Goal: Obtain resource: Obtain resource

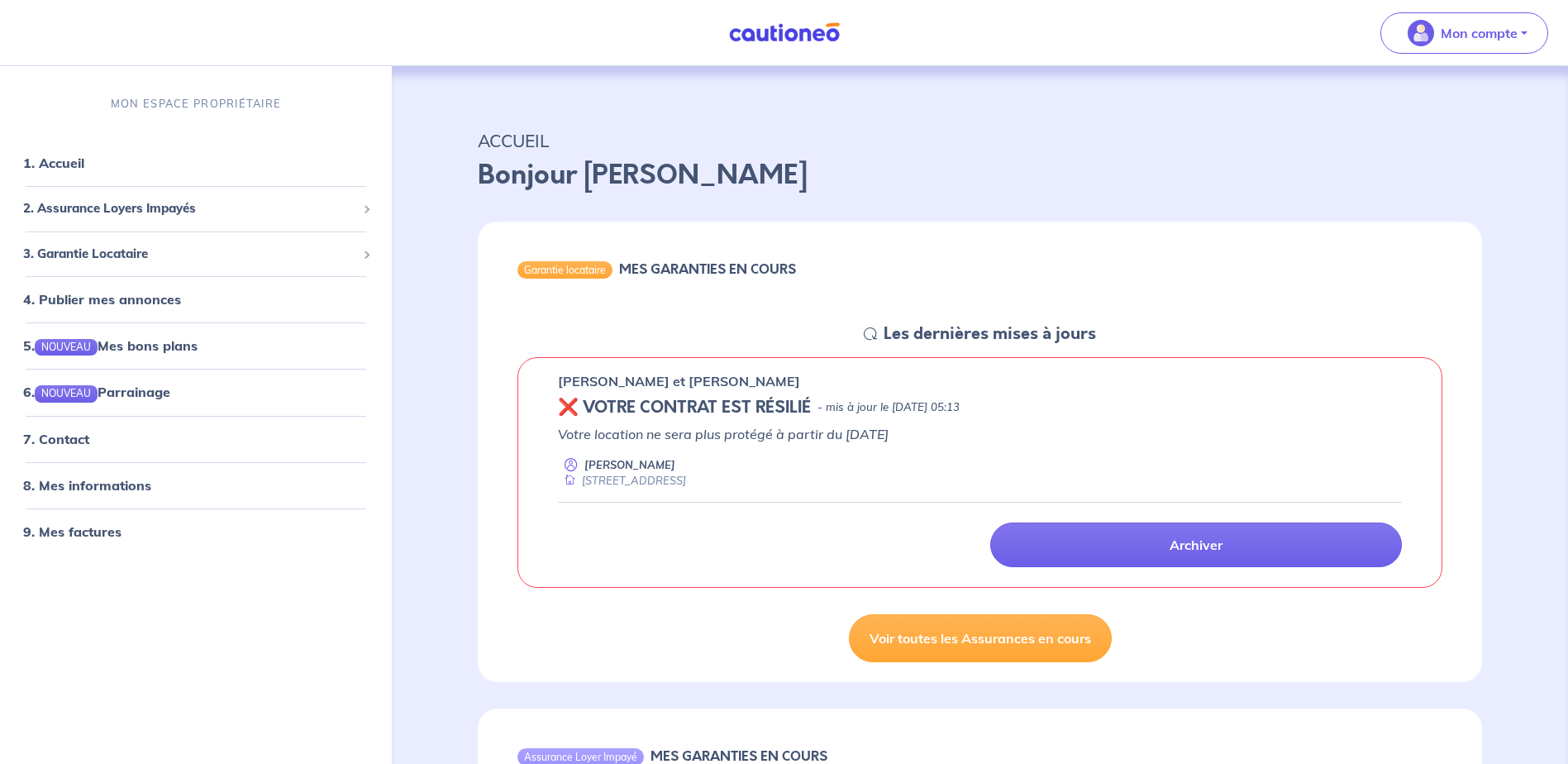
scroll to position [83, 0]
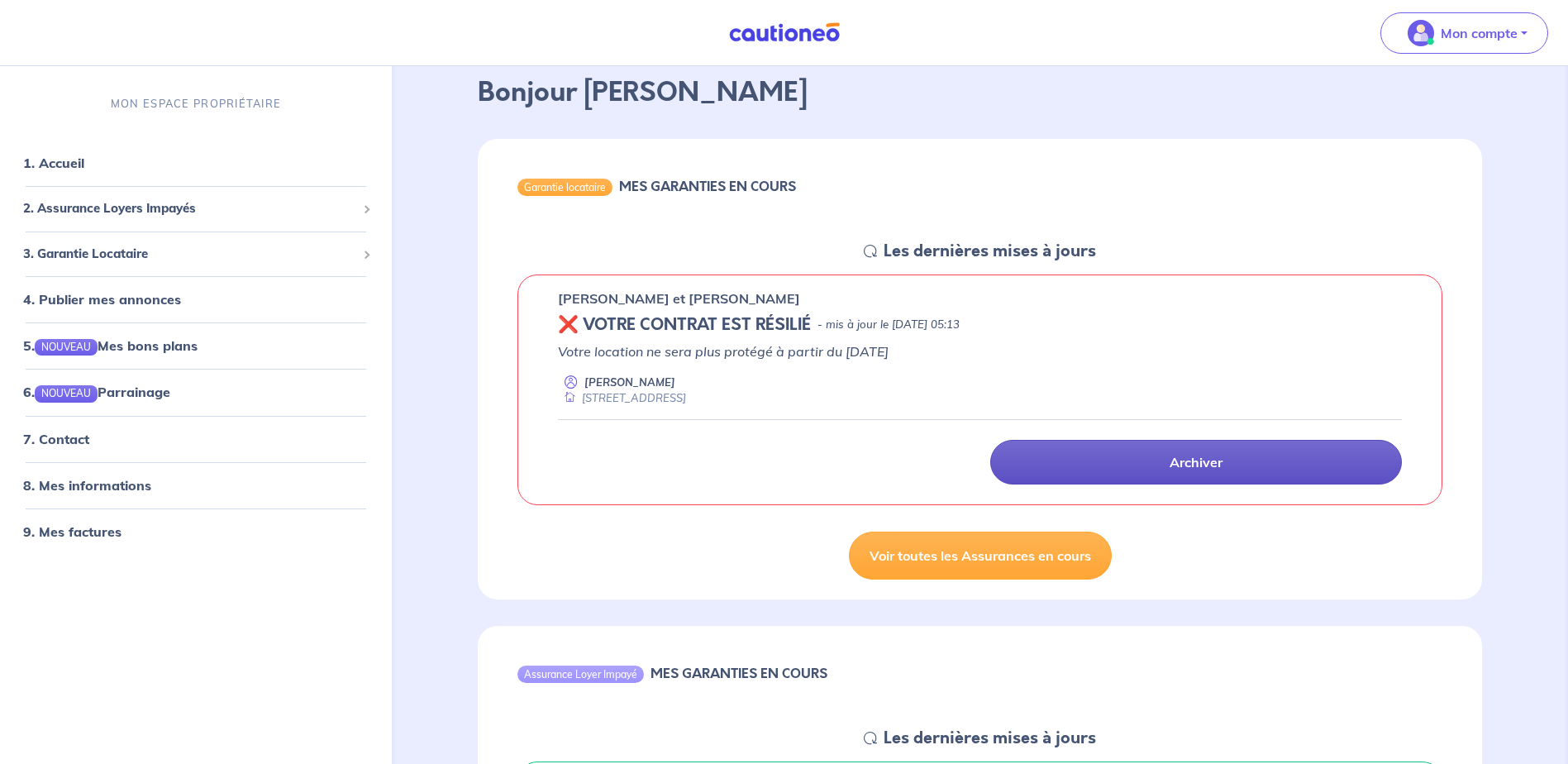
click at [1085, 454] on link "Archiver" at bounding box center [1196, 462] width 412 height 45
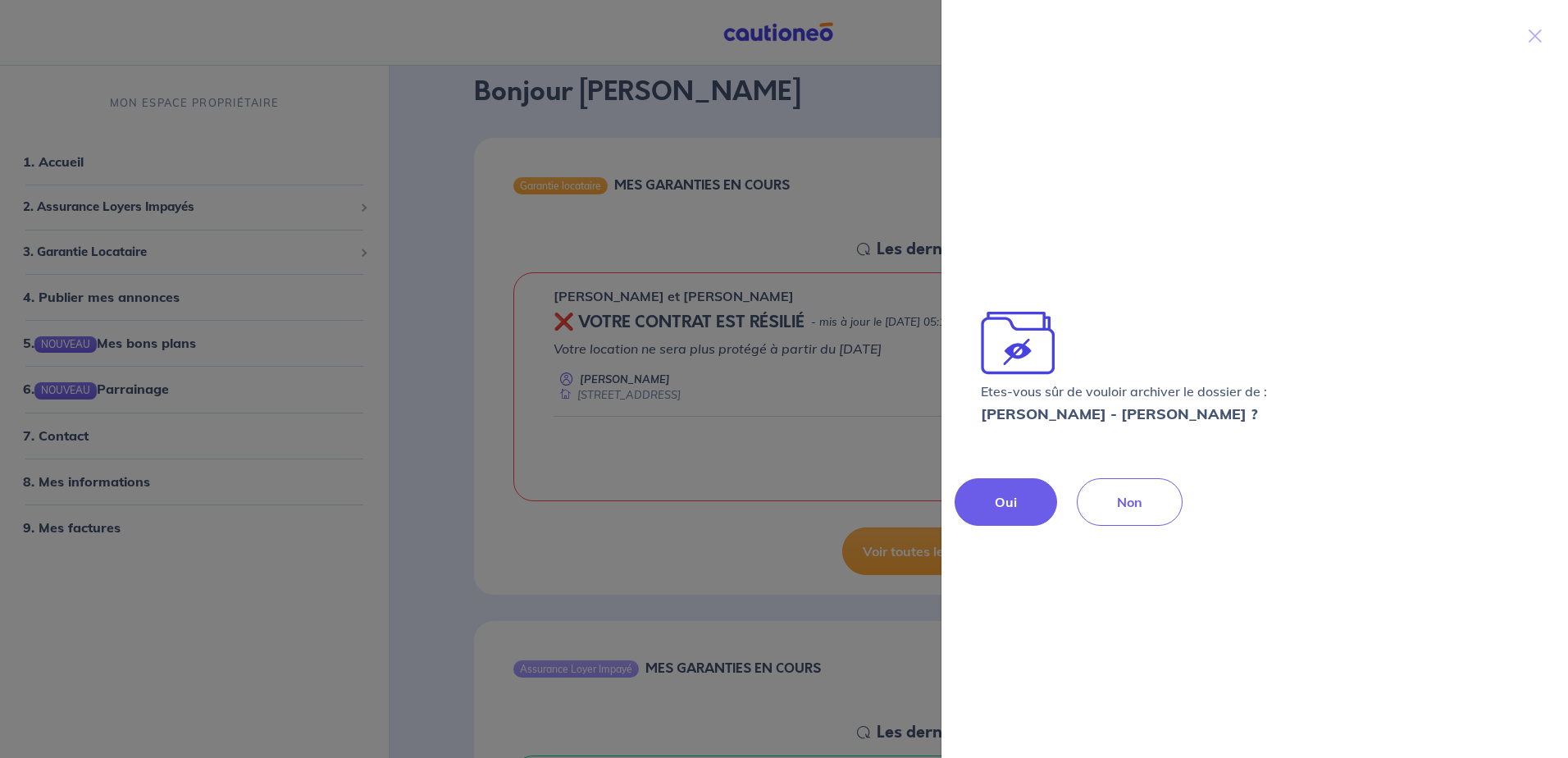
click at [1029, 501] on button "Oui" at bounding box center [1006, 501] width 103 height 47
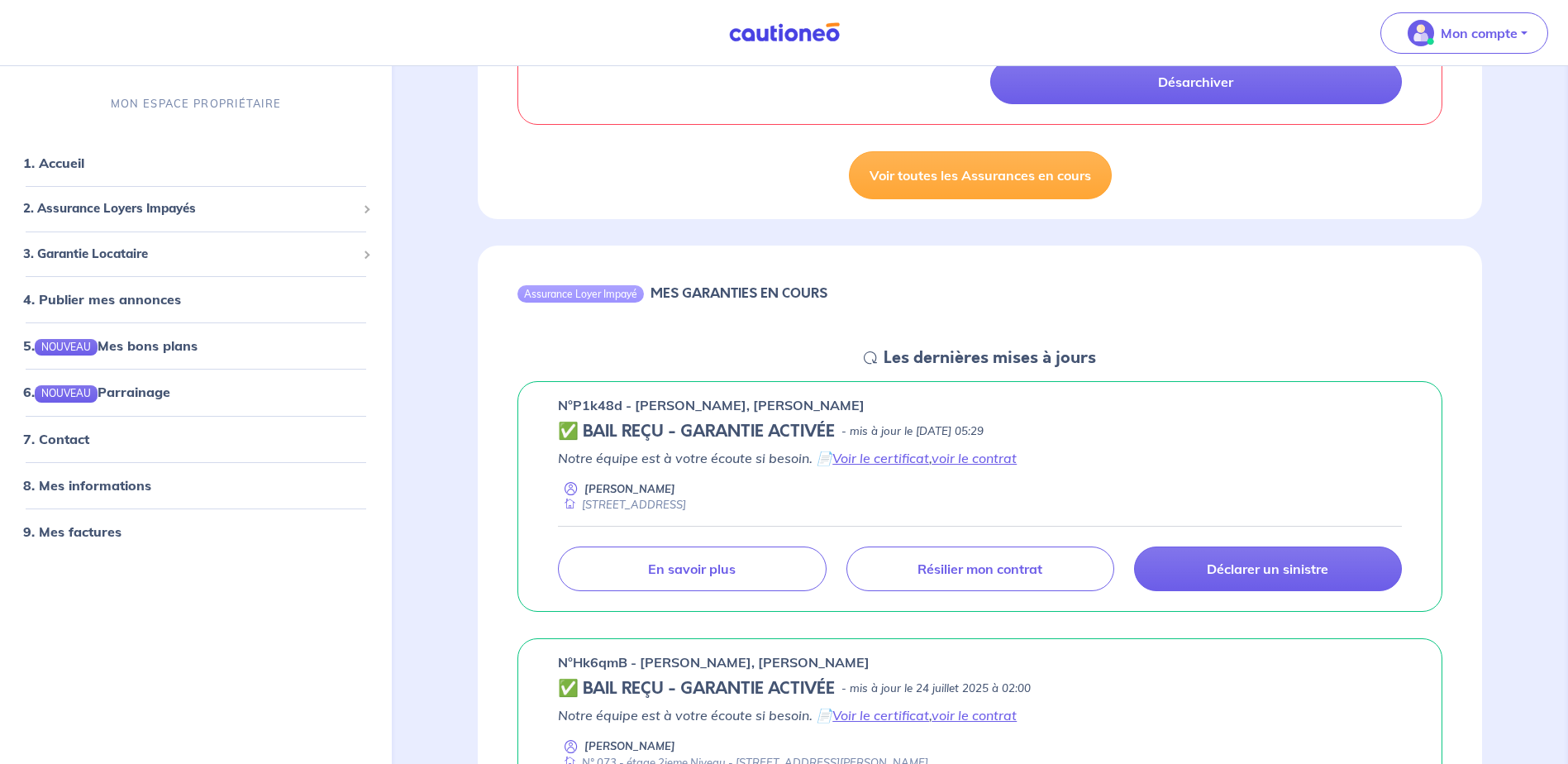
scroll to position [496, 0]
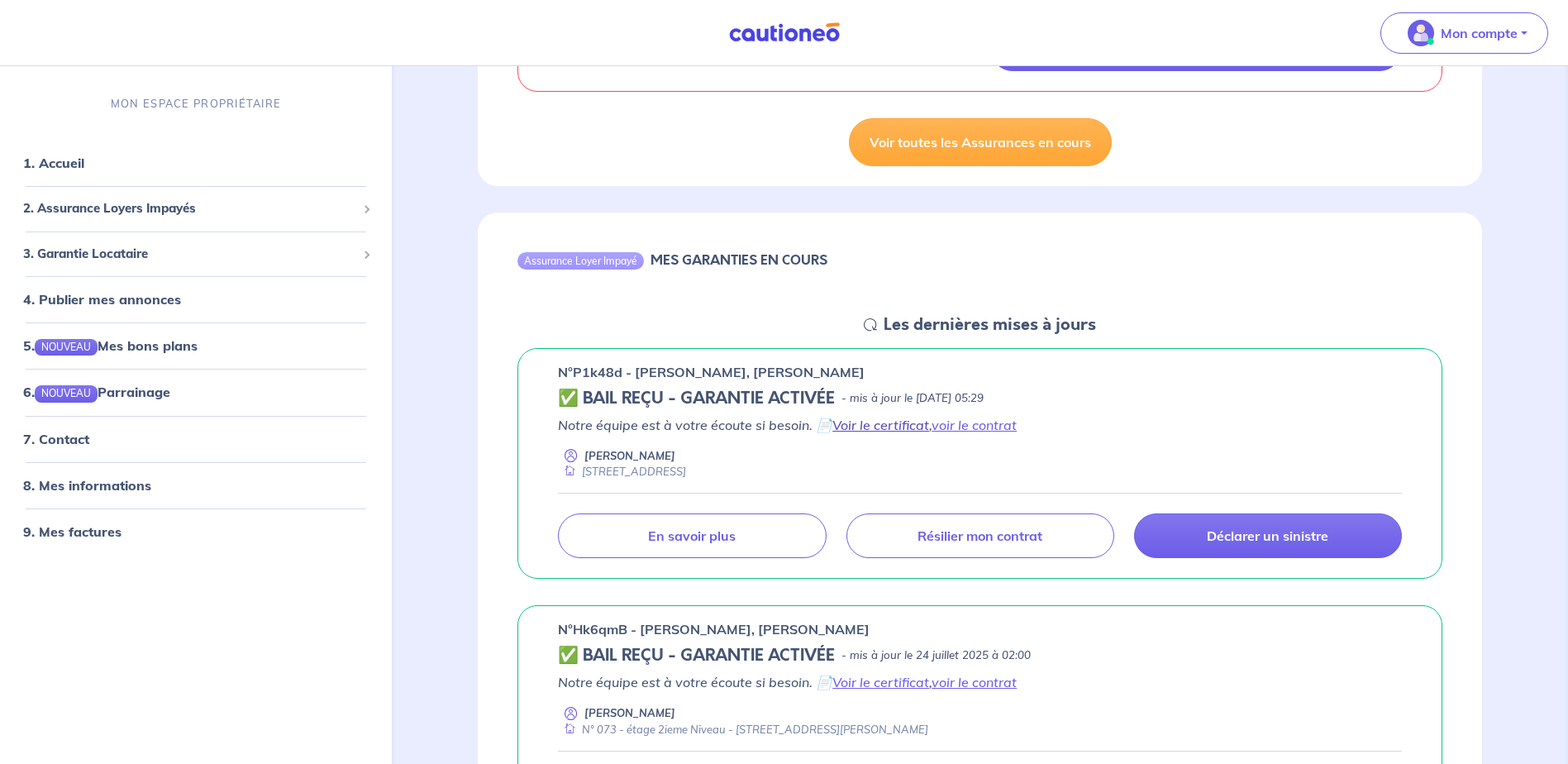
click at [868, 424] on link "Voir le certificat" at bounding box center [880, 424] width 97 height 17
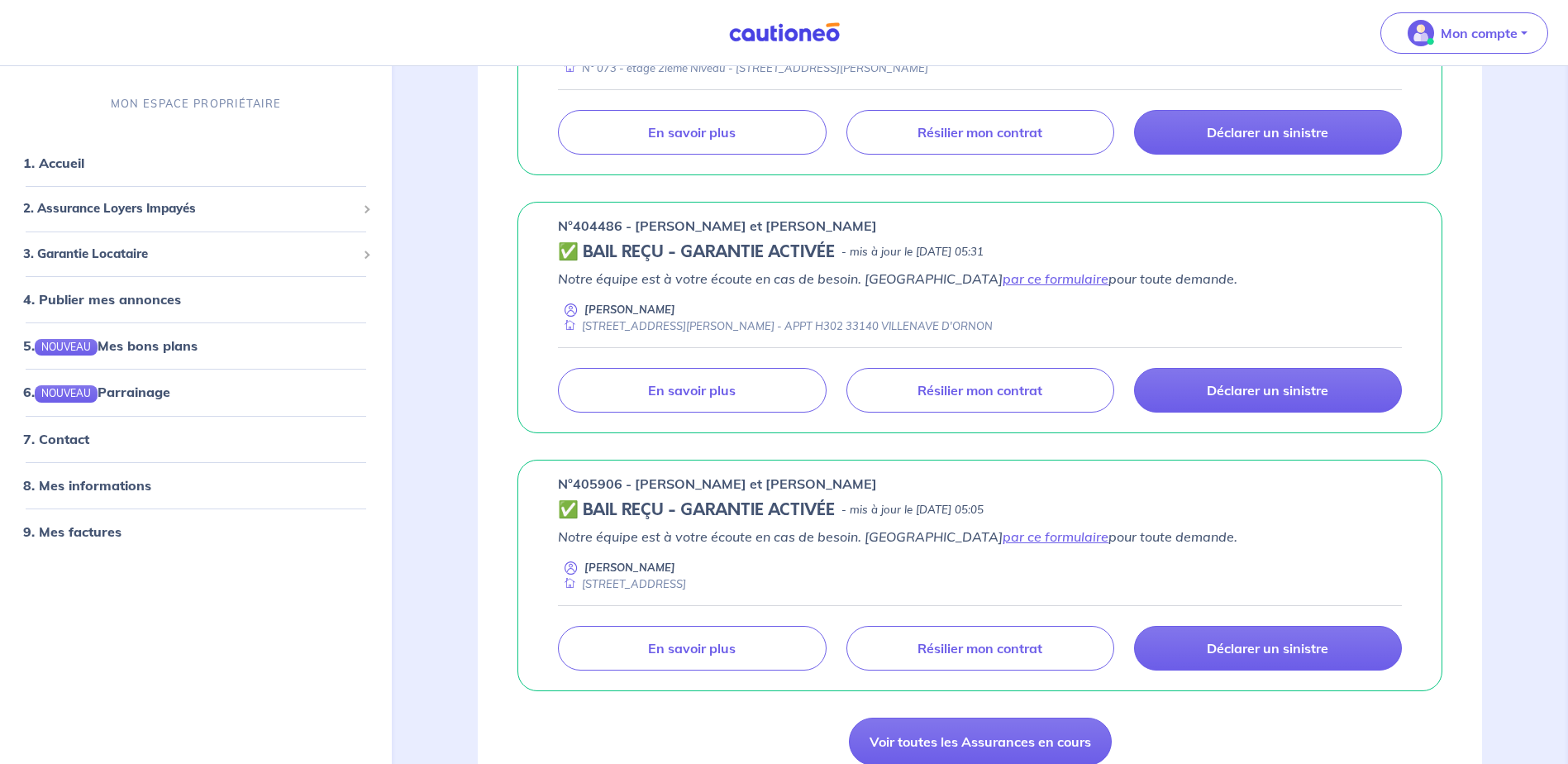
scroll to position [909, 0]
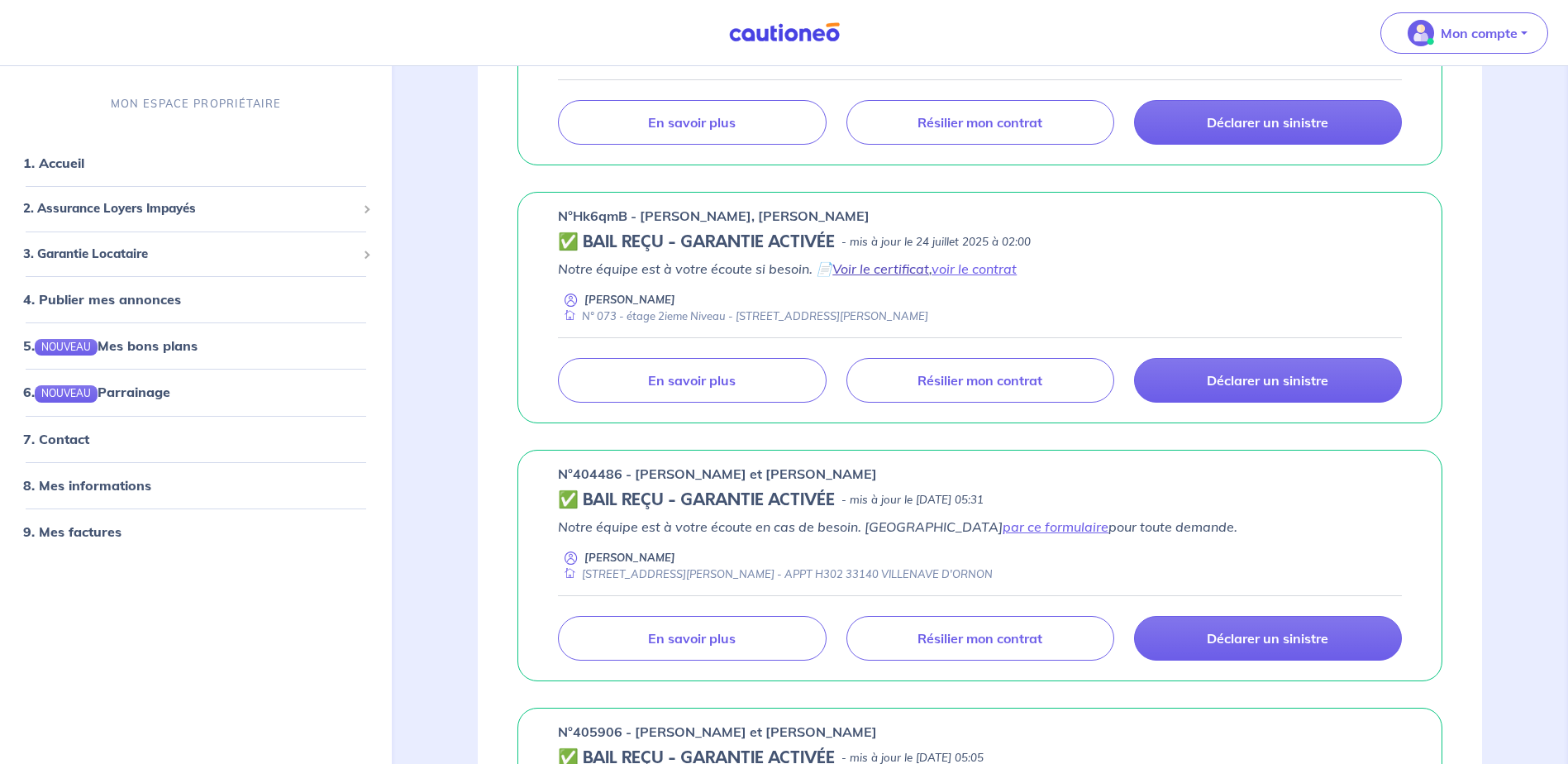
click at [907, 267] on link "Voir le certificat" at bounding box center [880, 268] width 97 height 17
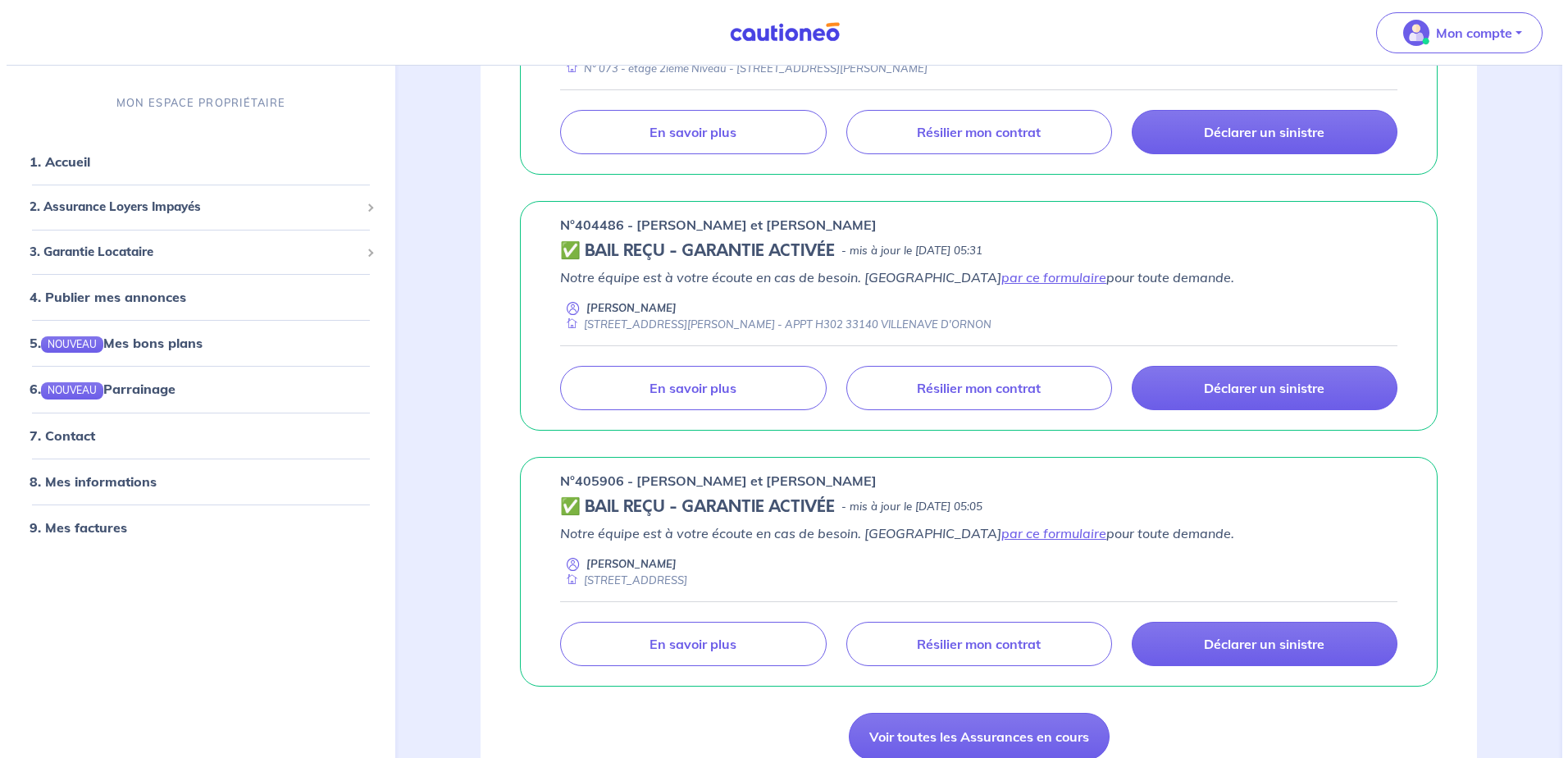
scroll to position [1148, 0]
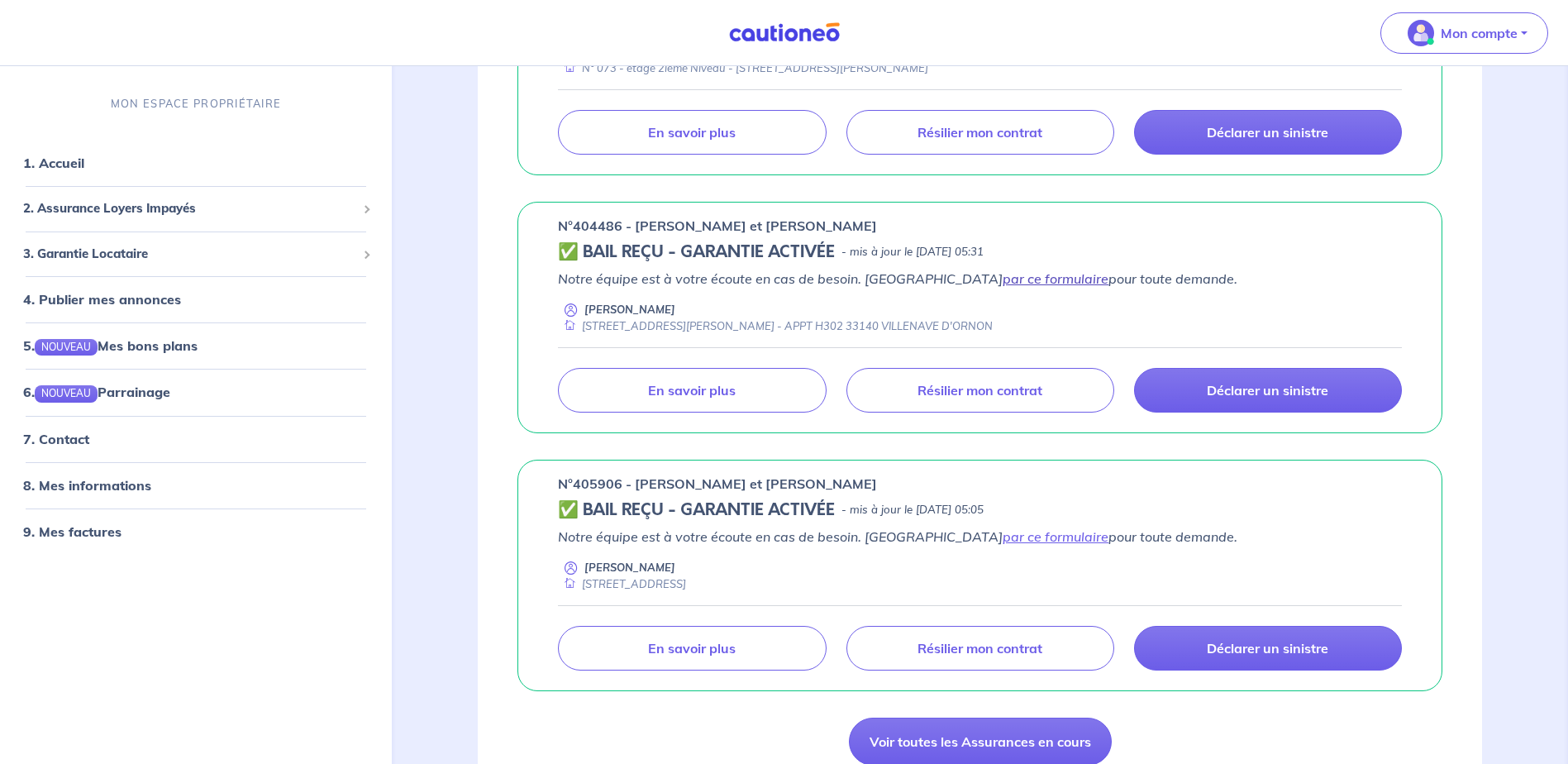
click at [1002, 281] on link "par ce formulaire" at bounding box center [1055, 278] width 105 height 17
click at [689, 387] on p "En savoir plus" at bounding box center [691, 390] width 88 height 17
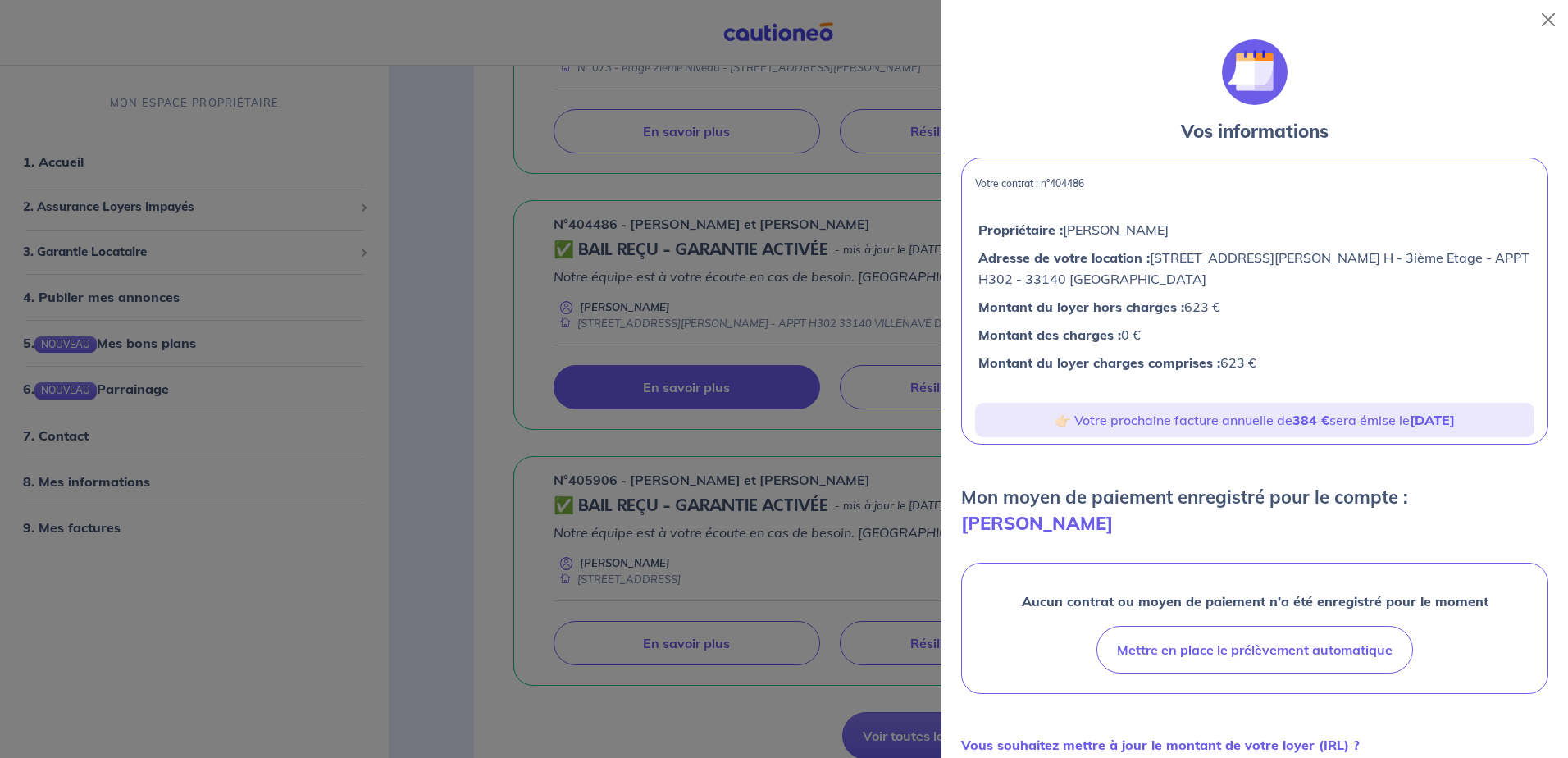
click at [1432, 422] on strong "[DATE]" at bounding box center [1432, 419] width 45 height 16
click at [891, 37] on div at bounding box center [784, 379] width 1568 height 758
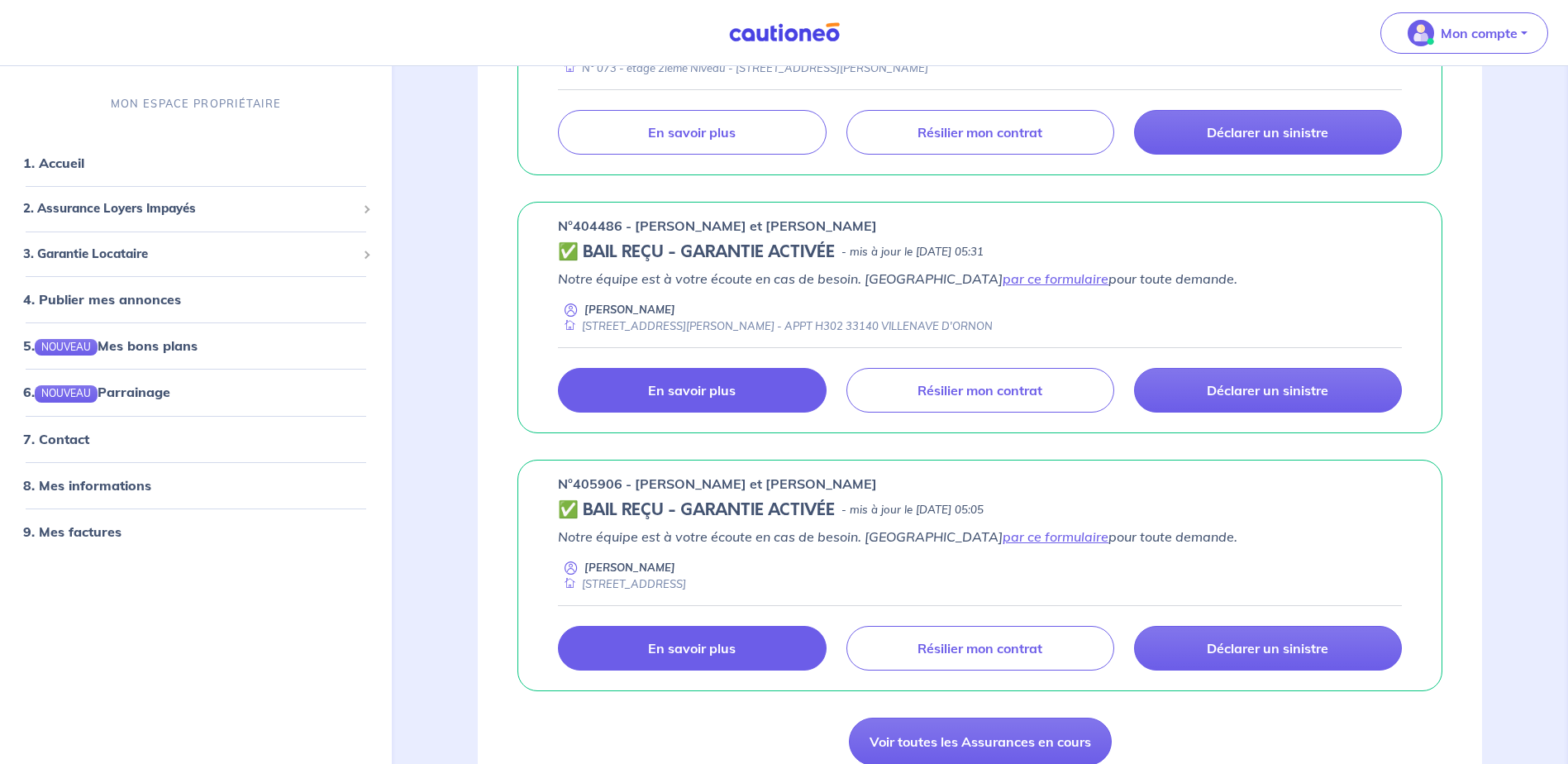
click at [706, 649] on p "En savoir plus" at bounding box center [691, 648] width 88 height 17
